Goal: Task Accomplishment & Management: Manage account settings

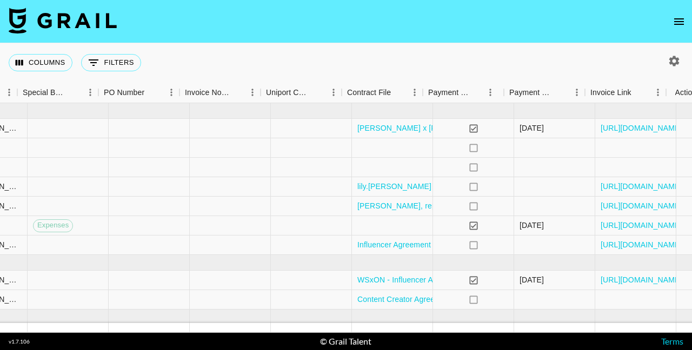
scroll to position [0, 1386]
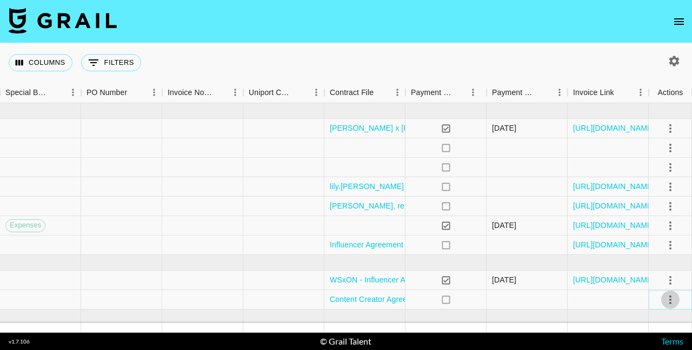
click at [667, 301] on icon "select merge strategy" at bounding box center [669, 299] width 13 height 13
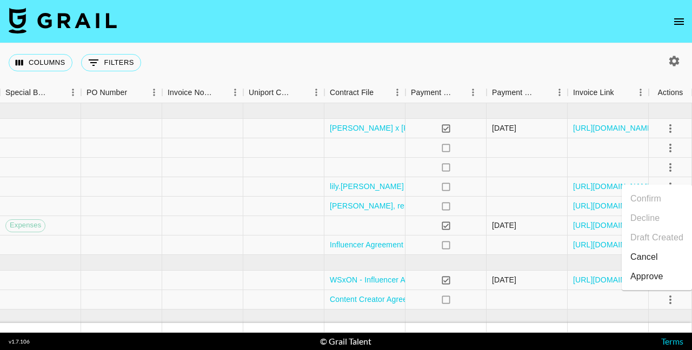
click at [651, 276] on div "Approve" at bounding box center [646, 276] width 33 height 13
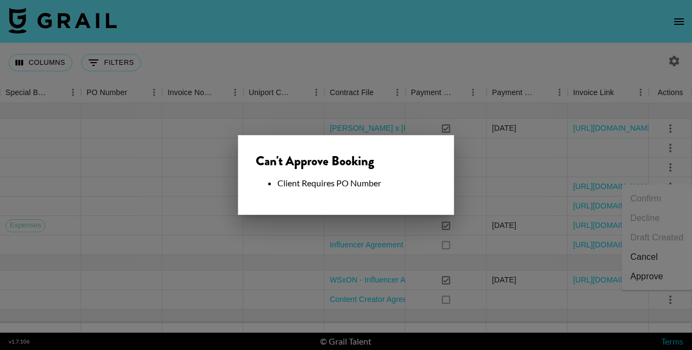
click at [553, 309] on div at bounding box center [346, 175] width 692 height 350
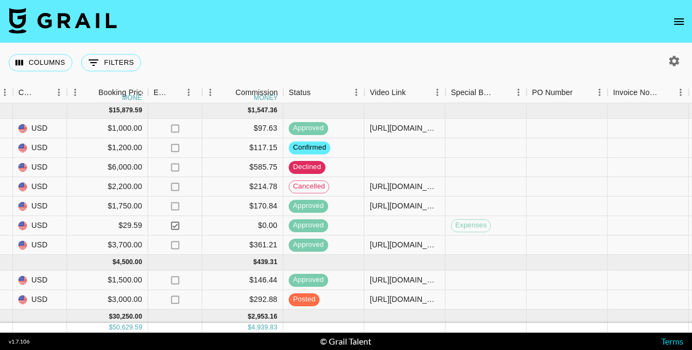
scroll to position [0, 942]
click at [553, 298] on div at bounding box center [565, 299] width 81 height 19
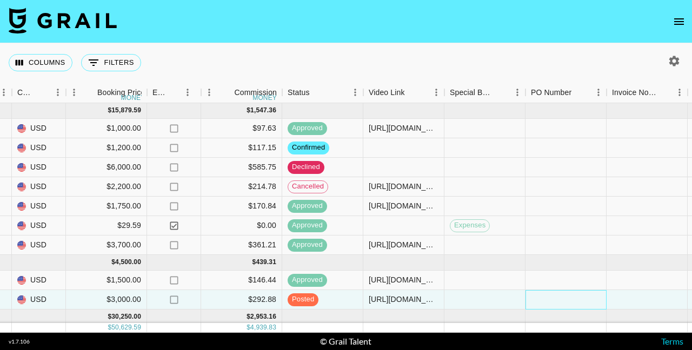
click at [553, 298] on div at bounding box center [565, 299] width 81 height 19
type input "OFL062501105"
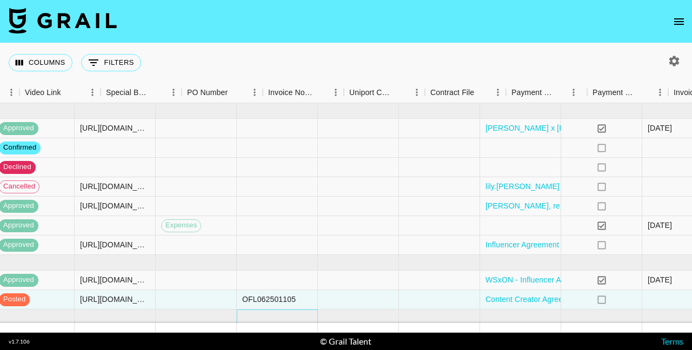
scroll to position [0, 1386]
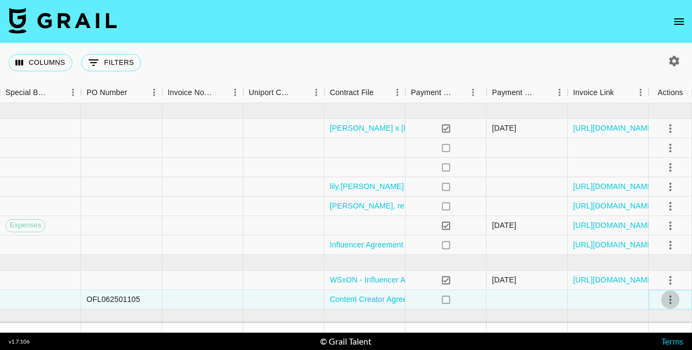
click at [666, 296] on icon "select merge strategy" at bounding box center [669, 299] width 13 height 13
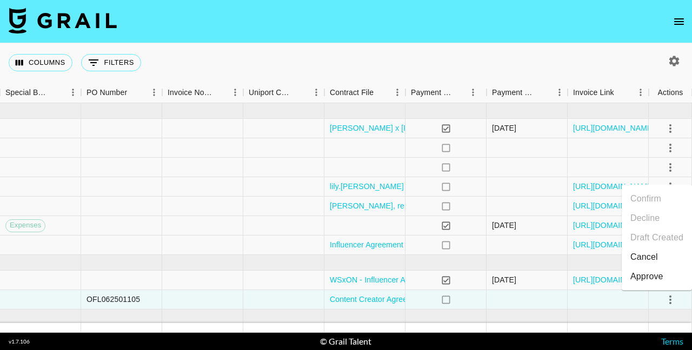
click at [642, 279] on div "Approve" at bounding box center [646, 276] width 33 height 13
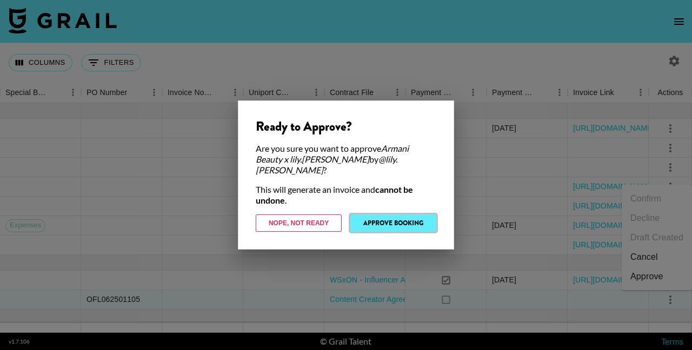
click at [402, 216] on button "Approve Booking" at bounding box center [393, 222] width 86 height 17
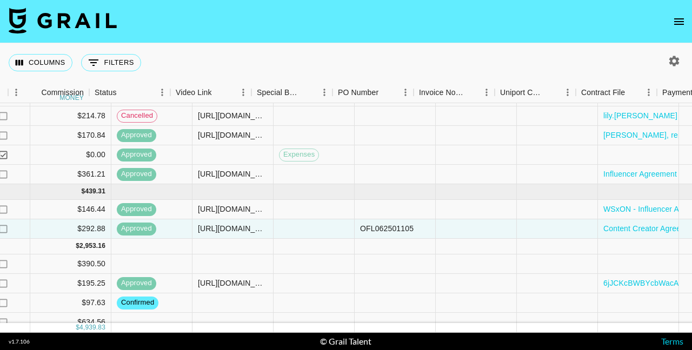
scroll to position [71, 1386]
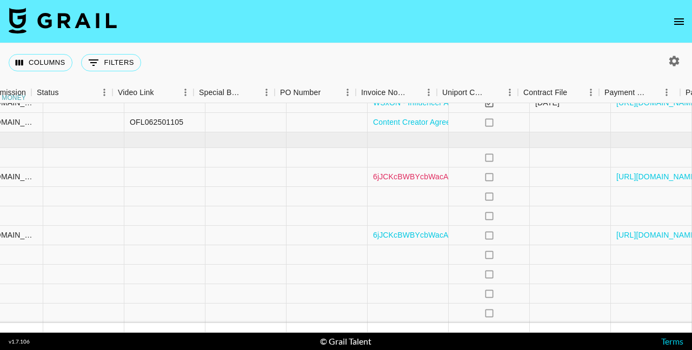
scroll to position [177, 1386]
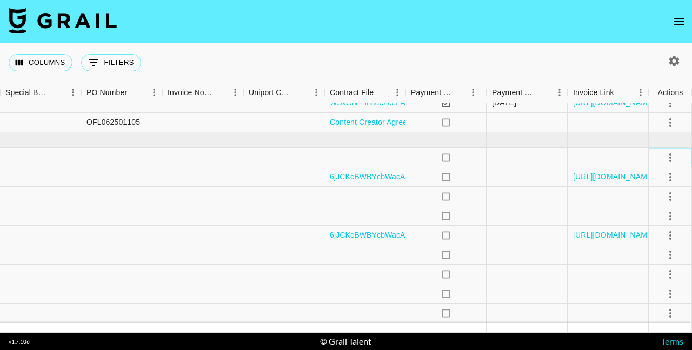
click at [662, 159] on button "select merge strategy" at bounding box center [670, 158] width 18 height 18
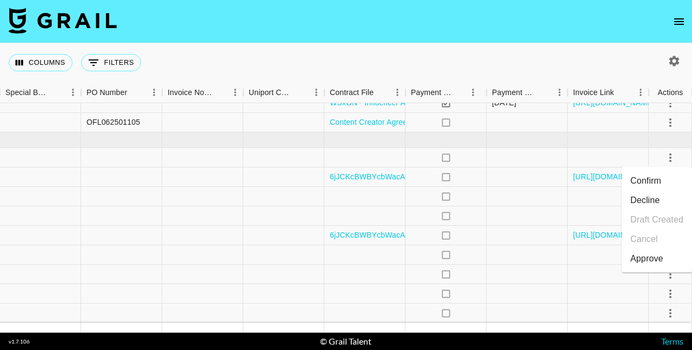
click at [642, 185] on li "Confirm" at bounding box center [656, 180] width 70 height 19
click at [587, 215] on div at bounding box center [607, 215] width 81 height 19
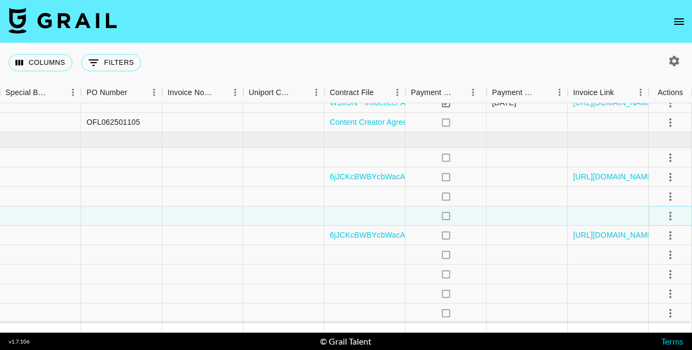
click at [672, 213] on icon "select merge strategy" at bounding box center [669, 216] width 13 height 13
click at [655, 234] on li "Confirm" at bounding box center [656, 239] width 70 height 19
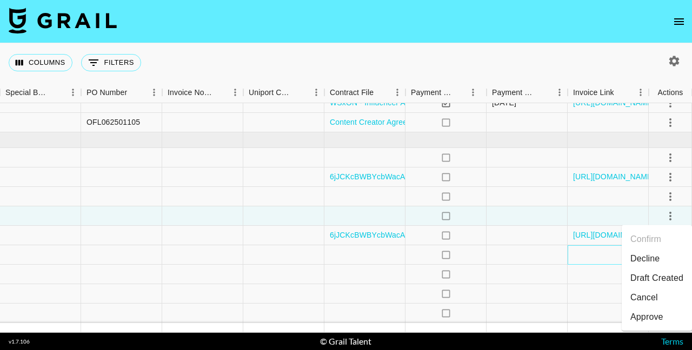
click at [591, 259] on div at bounding box center [607, 254] width 81 height 19
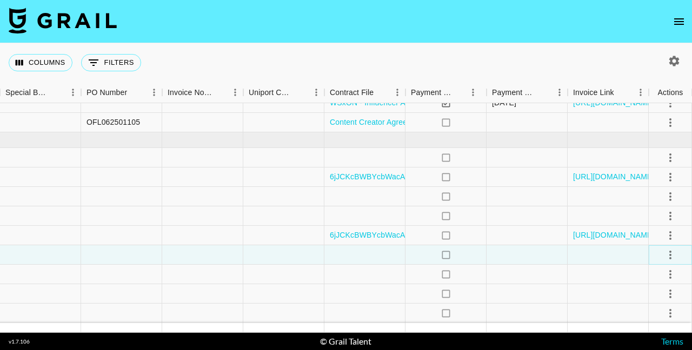
click at [673, 250] on icon "select merge strategy" at bounding box center [669, 255] width 13 height 13
click at [652, 149] on li "Confirm" at bounding box center [656, 153] width 70 height 19
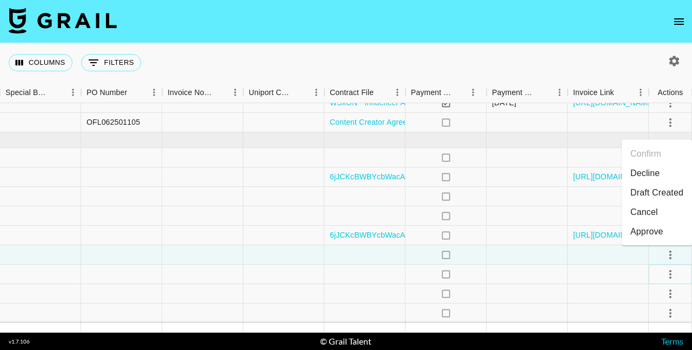
click at [672, 272] on icon "select merge strategy" at bounding box center [669, 274] width 13 height 13
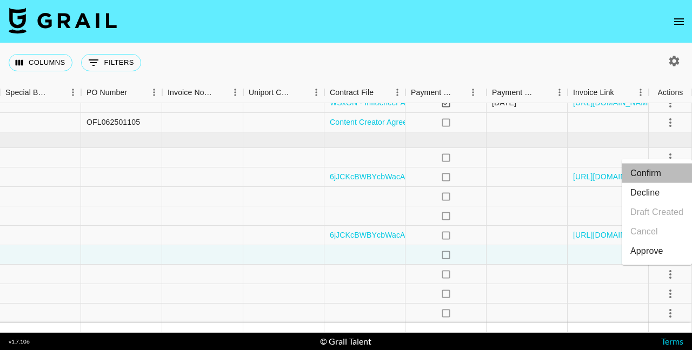
click at [655, 177] on li "Confirm" at bounding box center [656, 173] width 70 height 19
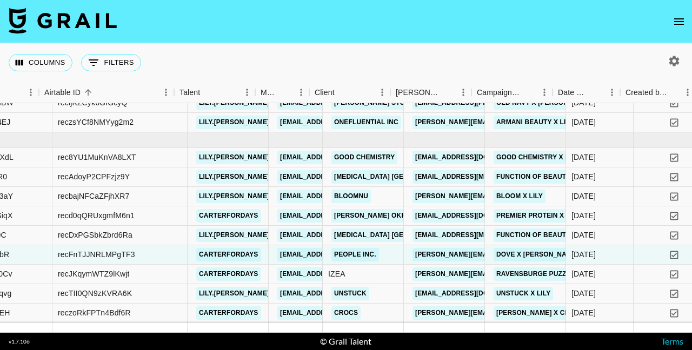
scroll to position [177, 160]
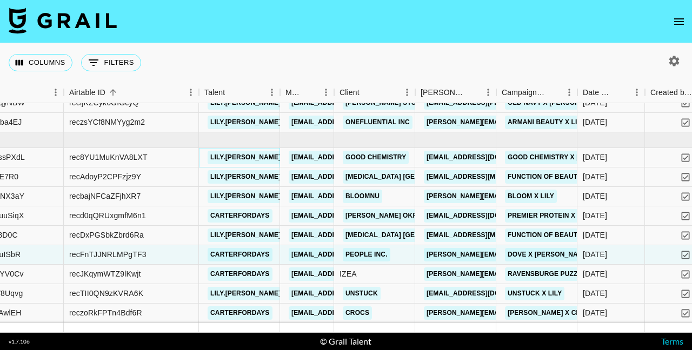
click at [234, 153] on link "lily.[PERSON_NAME]" at bounding box center [245, 158] width 76 height 14
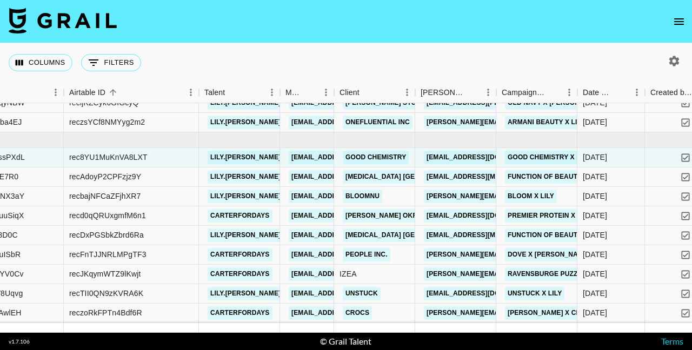
click at [676, 24] on icon "open drawer" at bounding box center [679, 21] width 10 height 6
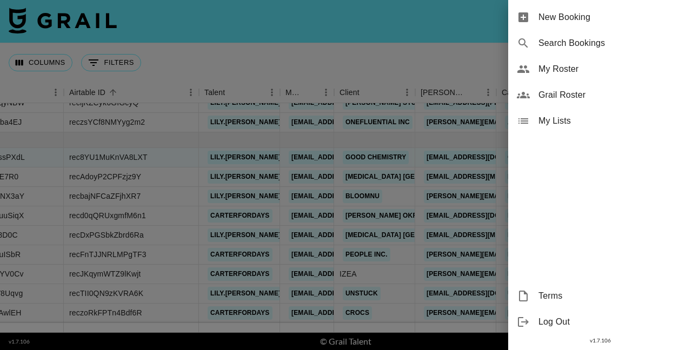
click at [562, 67] on span "My Roster" at bounding box center [610, 69] width 145 height 13
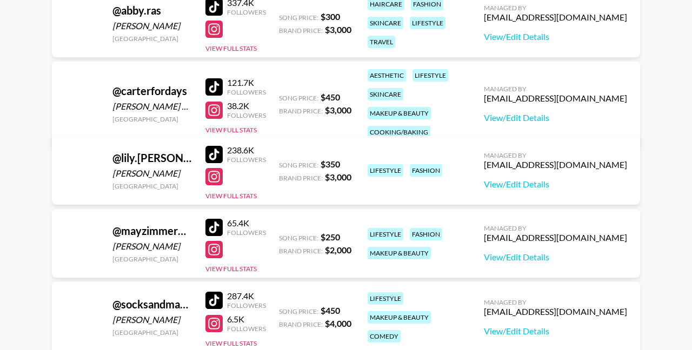
scroll to position [176, 0]
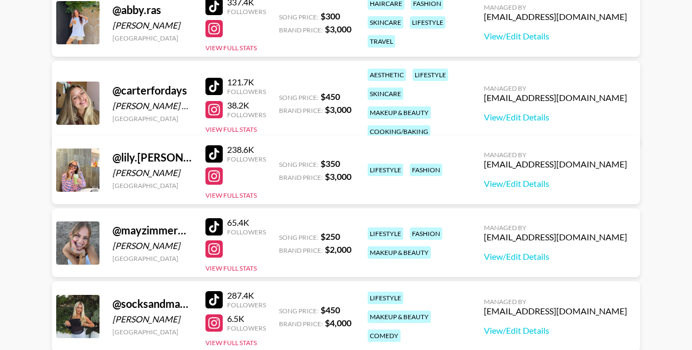
click at [212, 154] on div at bounding box center [213, 153] width 17 height 17
click at [216, 172] on div at bounding box center [213, 175] width 17 height 17
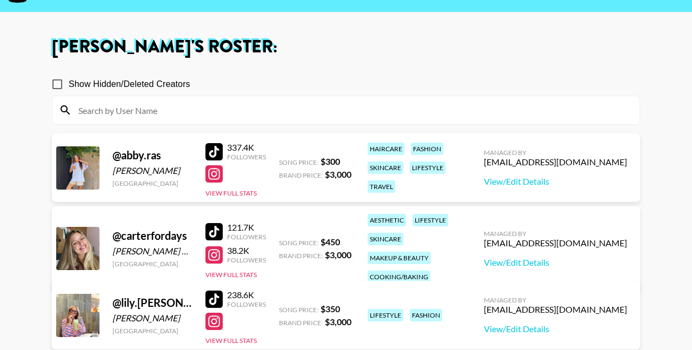
scroll to position [0, 0]
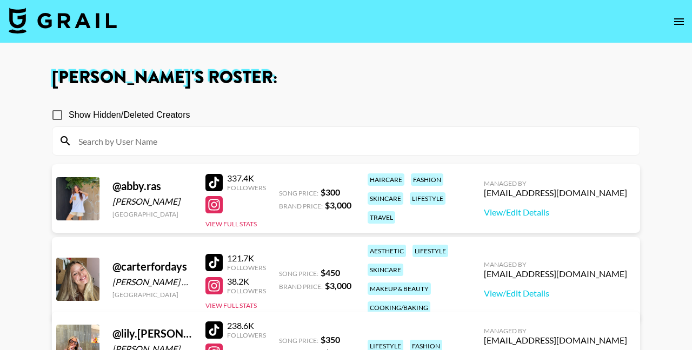
click at [58, 30] on img at bounding box center [63, 21] width 108 height 26
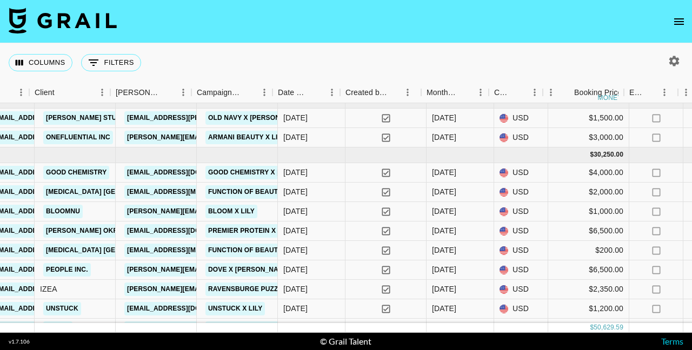
scroll to position [162, 455]
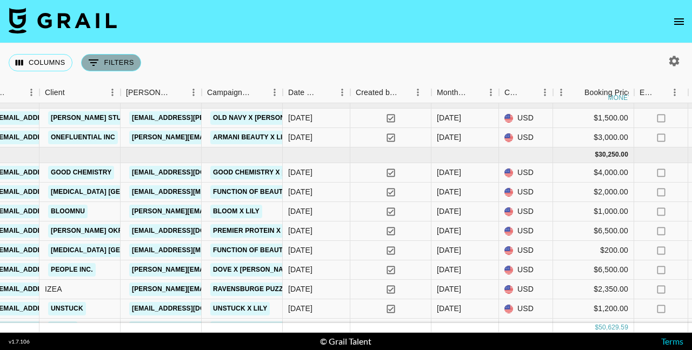
click at [126, 63] on button "0 Filters" at bounding box center [111, 62] width 60 height 17
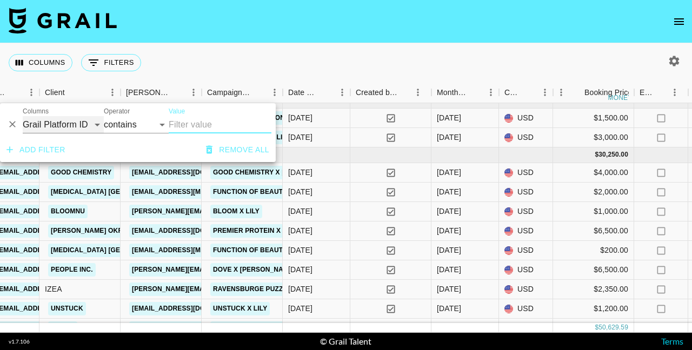
click at [77, 123] on select "Grail Platform ID Airtable ID Talent Manager Client [PERSON_NAME] Campaign (Typ…" at bounding box center [63, 124] width 81 height 17
select select "talentName"
click at [23, 116] on select "Grail Platform ID Airtable ID Talent Manager Client [PERSON_NAME] Campaign (Typ…" at bounding box center [63, 124] width 81 height 17
click at [182, 123] on input "Value" at bounding box center [220, 124] width 103 height 17
type input "t"
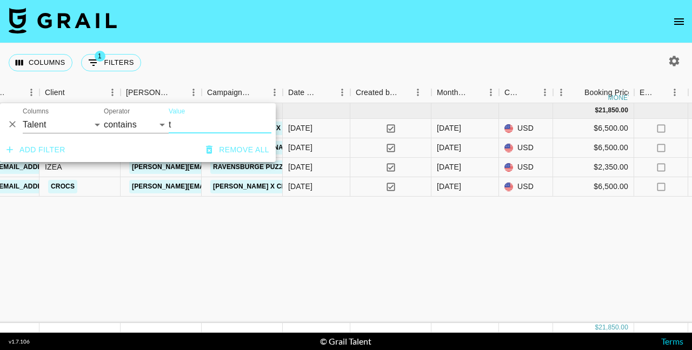
scroll to position [0, 455]
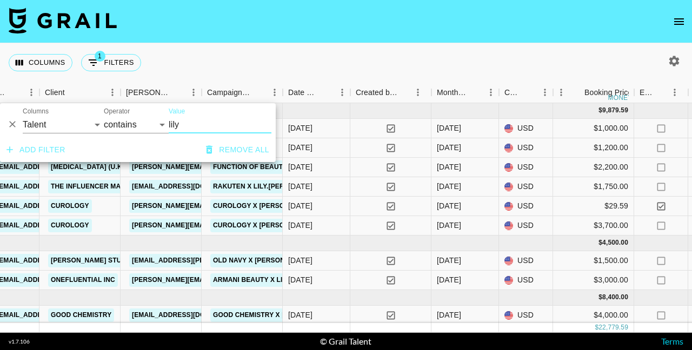
type input "lily"
click at [297, 60] on div "Columns 1 Filters + Booking" at bounding box center [346, 62] width 692 height 39
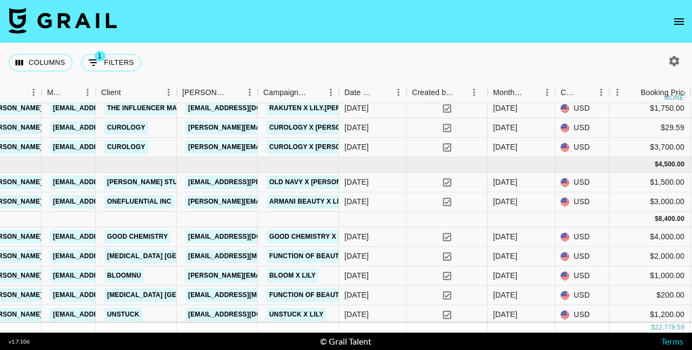
scroll to position [80, 399]
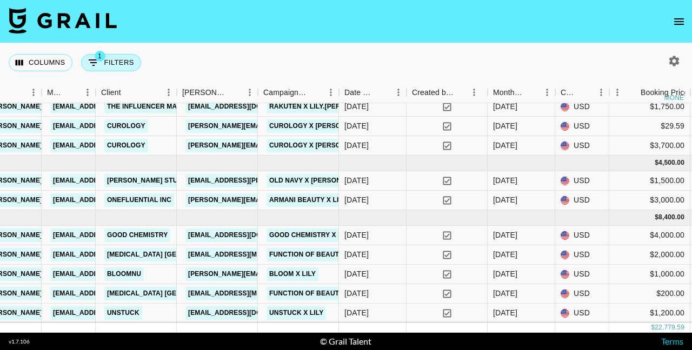
click at [128, 63] on button "1 Filters" at bounding box center [111, 62] width 60 height 17
select select "talentName"
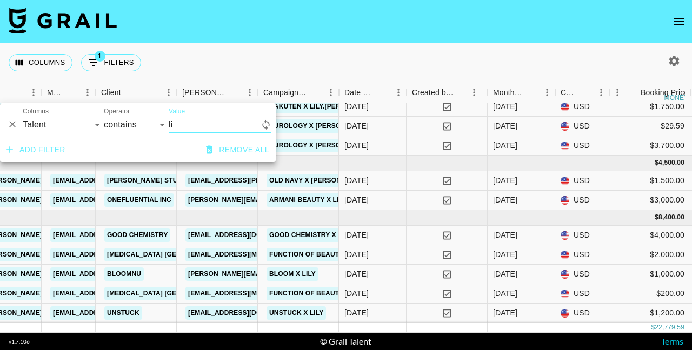
type input "l"
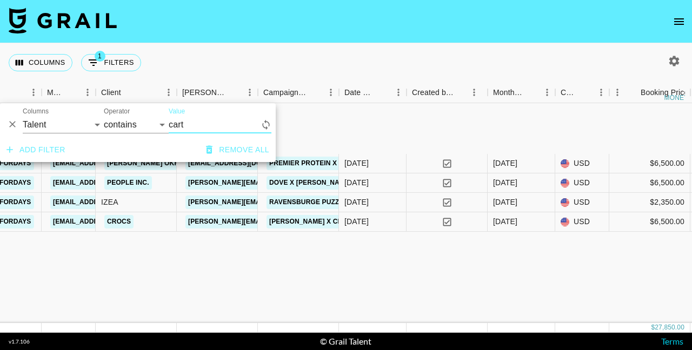
scroll to position [0, 399]
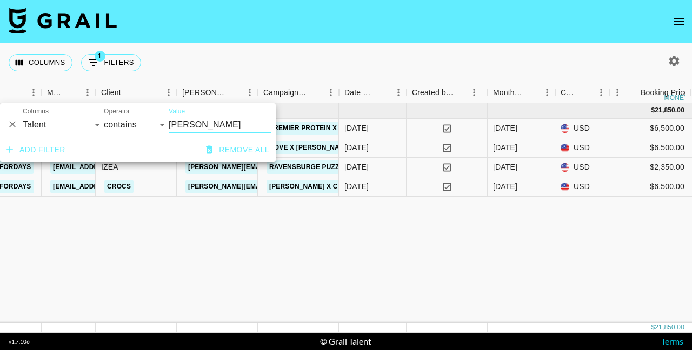
type input "[PERSON_NAME]"
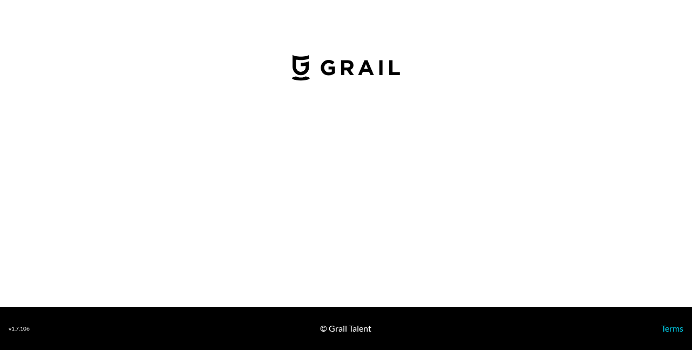
select select "USD"
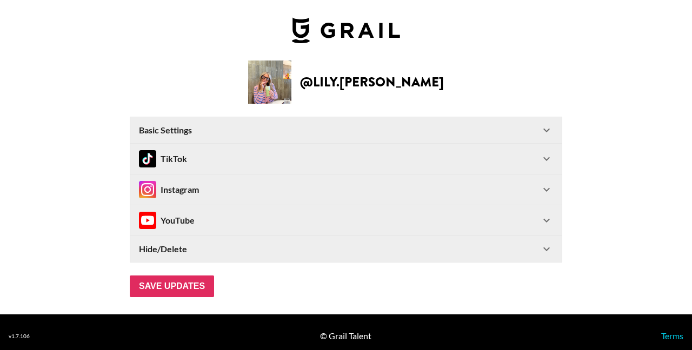
click at [212, 156] on div "TikTok" at bounding box center [339, 158] width 401 height 17
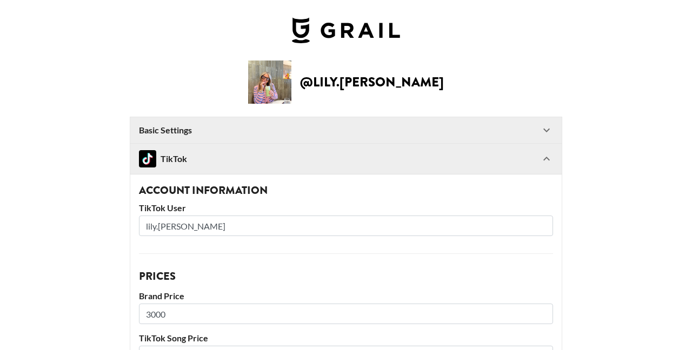
click at [147, 158] on img at bounding box center [147, 158] width 17 height 17
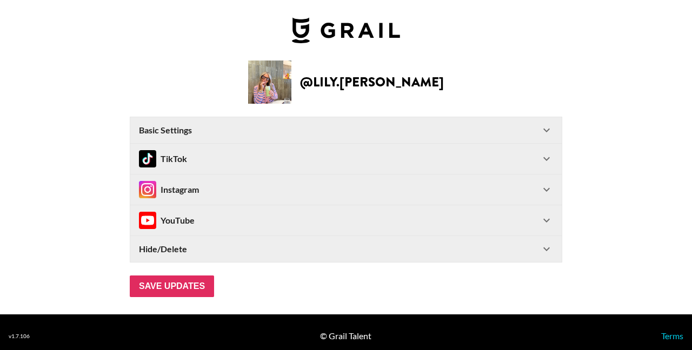
click at [146, 156] on img at bounding box center [147, 158] width 17 height 17
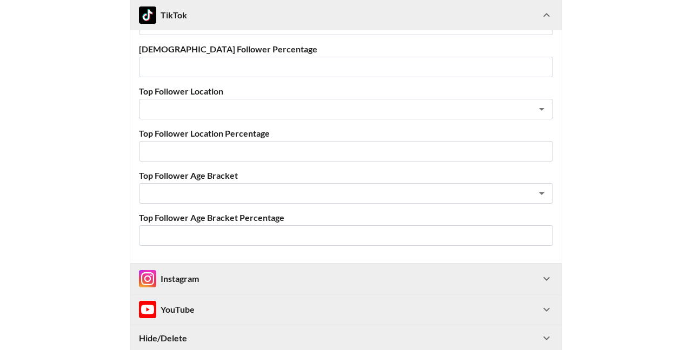
scroll to position [514, 0]
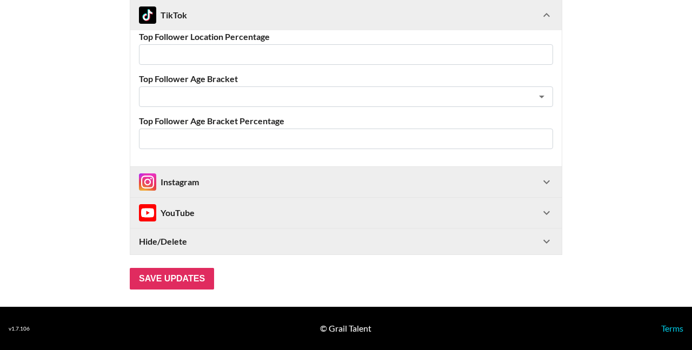
click at [237, 183] on div "Instagram" at bounding box center [339, 181] width 401 height 17
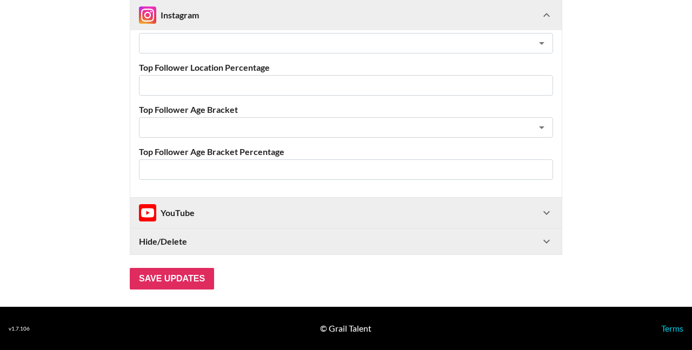
click at [225, 215] on div "YouTube" at bounding box center [339, 212] width 401 height 17
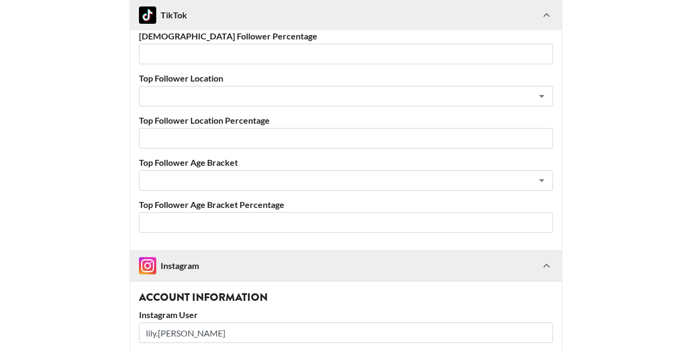
scroll to position [0, 0]
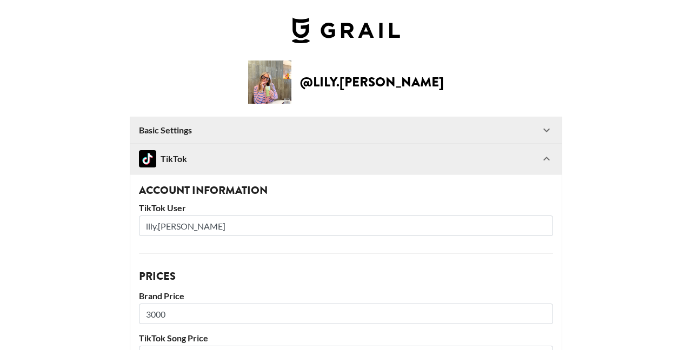
click at [326, 25] on img at bounding box center [346, 30] width 108 height 26
